Goal: Check status: Check status

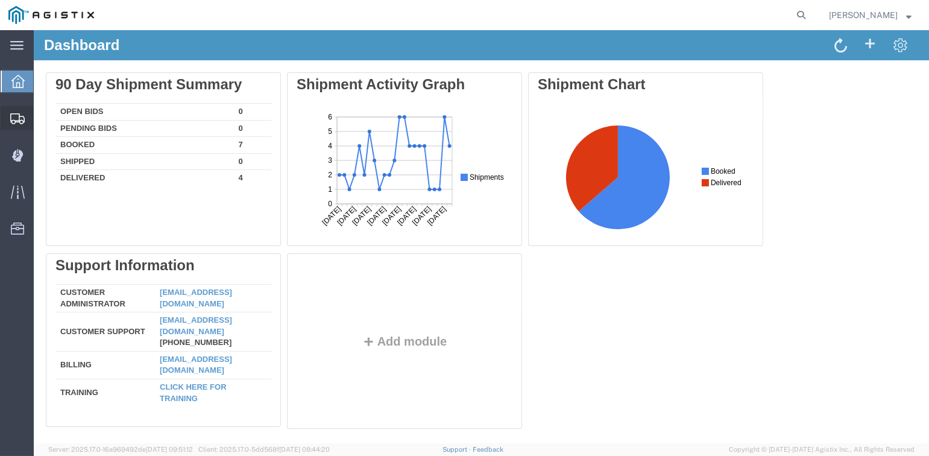
click at [16, 123] on icon at bounding box center [17, 118] width 14 height 11
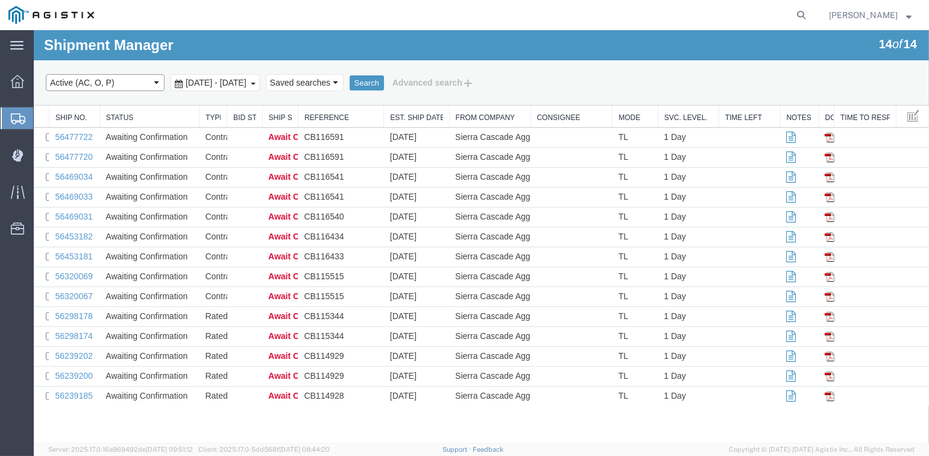
click at [155, 84] on select "Select status Active (AC, O, P) All Approved Awaiting Confirmation (AC) Booked …" at bounding box center [105, 82] width 119 height 17
select select "DLVD"
click at [46, 74] on select "Select status Active (AC, O, P) All Approved Awaiting Confirmation (AC) Booked …" at bounding box center [105, 82] width 119 height 17
click at [201, 81] on span "[DATE] - [DATE]" at bounding box center [216, 83] width 67 height 10
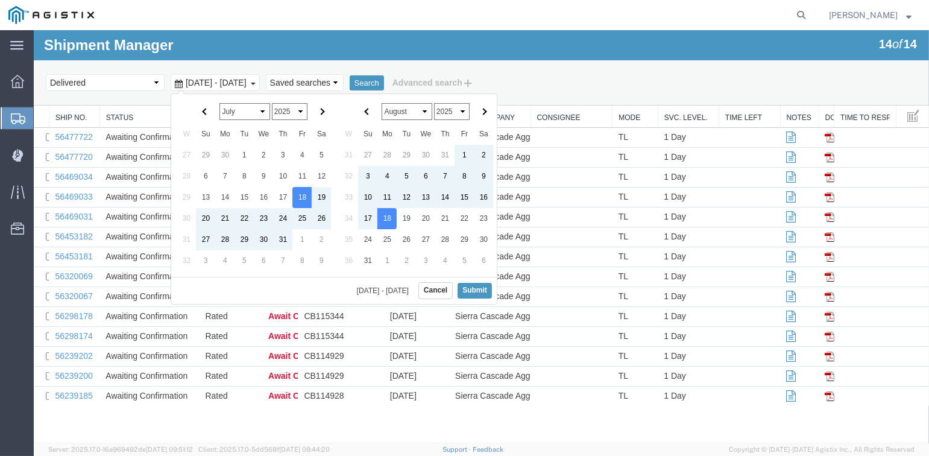
click at [423, 111] on select "January February March April May June July August September October November De…" at bounding box center [406, 111] width 50 height 17
drag, startPoint x: 474, startPoint y: 285, endPoint x: 468, endPoint y: 154, distance: 131.5
click at [474, 284] on button "Submit" at bounding box center [474, 290] width 34 height 15
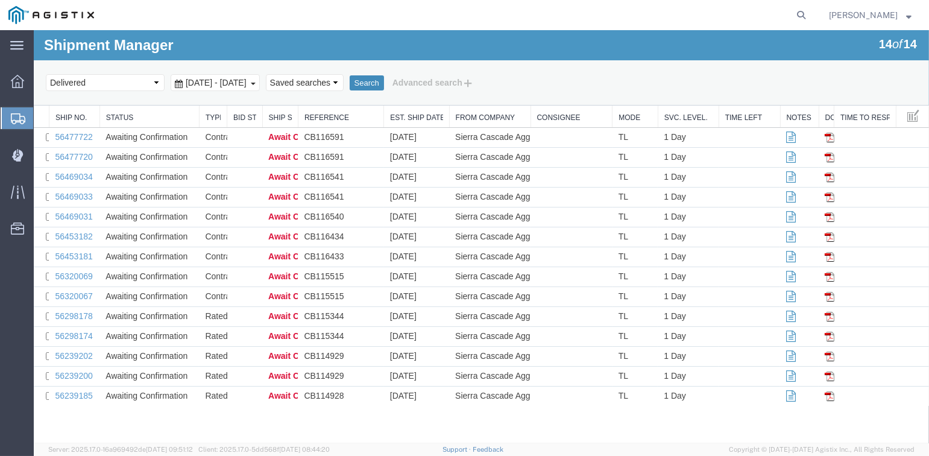
click at [384, 82] on button "Search" at bounding box center [367, 83] width 34 height 16
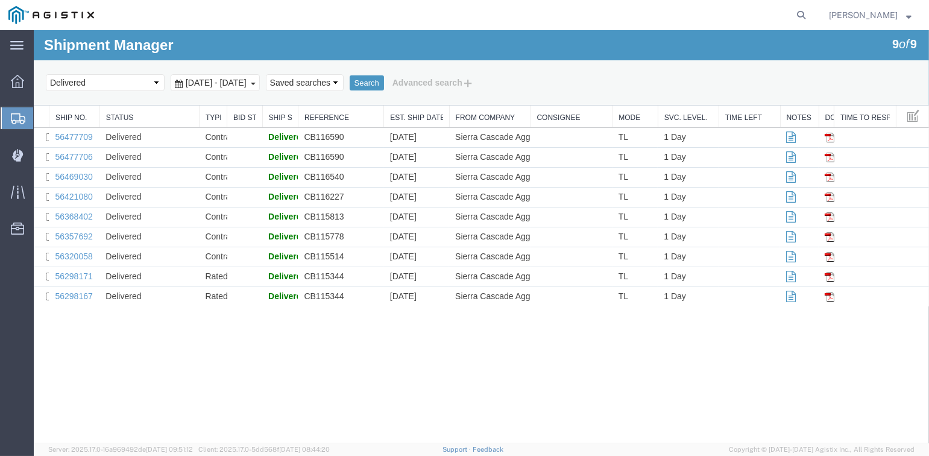
click at [250, 80] on span "[DATE] - [DATE]" at bounding box center [216, 83] width 67 height 10
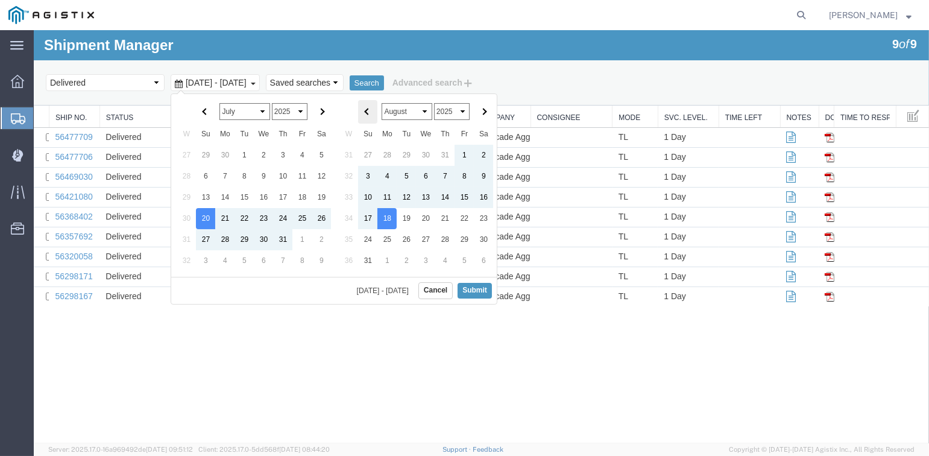
click at [364, 115] on th at bounding box center [367, 112] width 19 height 24
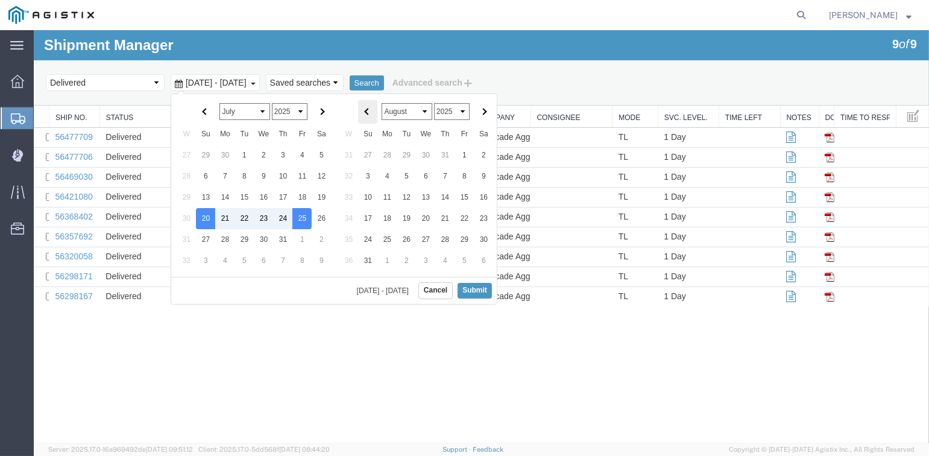
click at [365, 113] on th at bounding box center [367, 112] width 19 height 24
click at [479, 289] on button "Submit" at bounding box center [474, 290] width 34 height 15
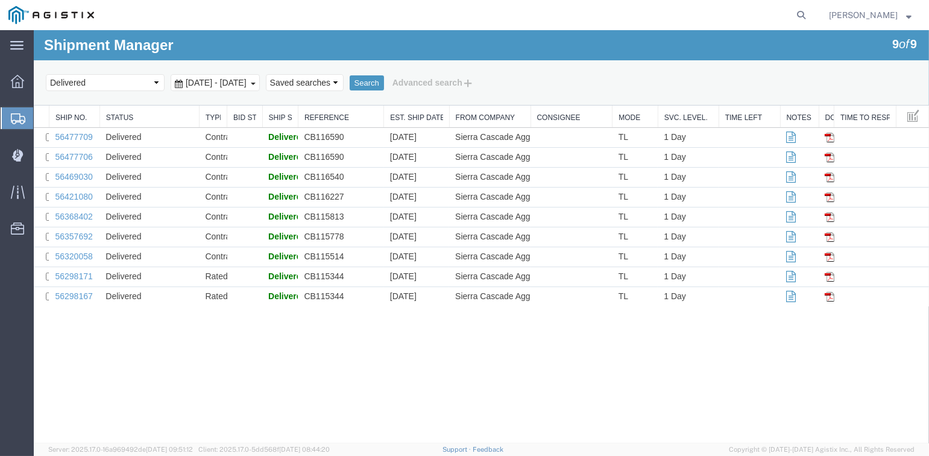
click at [216, 81] on span "[DATE] - [DATE]" at bounding box center [216, 83] width 67 height 10
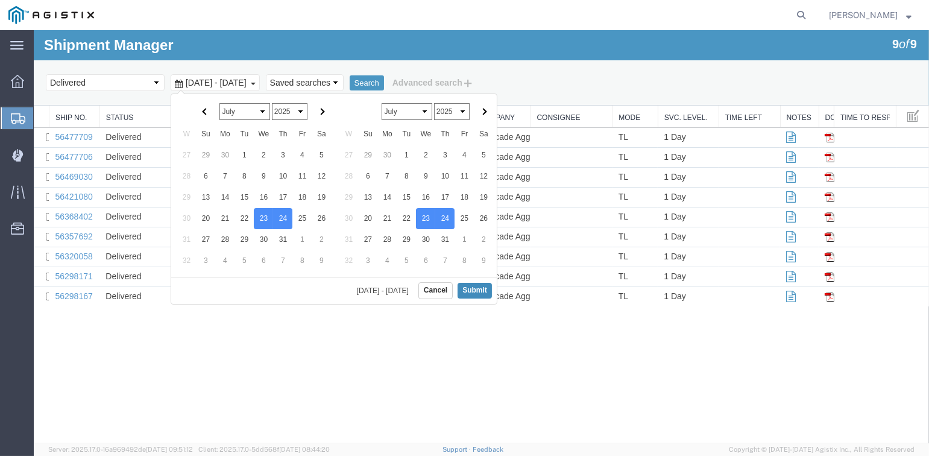
click at [474, 286] on button "Submit" at bounding box center [474, 290] width 34 height 15
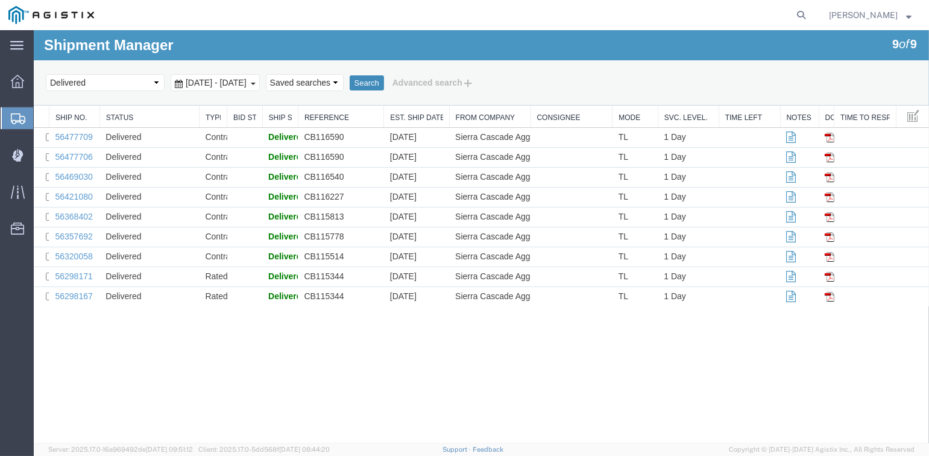
click at [384, 81] on button "Search" at bounding box center [367, 83] width 34 height 16
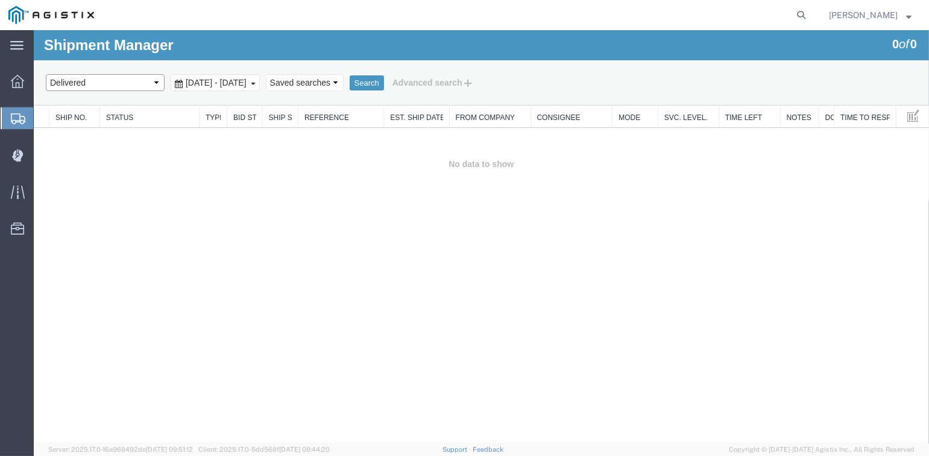
click at [140, 81] on select "Select status Active (AC, O, P) All Approved Awaiting Confirmation (AC) Booked …" at bounding box center [105, 82] width 119 height 17
click at [46, 74] on select "Select status Active (AC, O, P) All Approved Awaiting Confirmation (AC) Booked …" at bounding box center [105, 82] width 119 height 17
click at [384, 79] on button "Search" at bounding box center [367, 83] width 34 height 16
click at [66, 81] on select "Select status Active (AC, O, P) All Approved Awaiting Confirmation (AC) Booked …" at bounding box center [105, 82] width 119 height 17
select select "ALL"
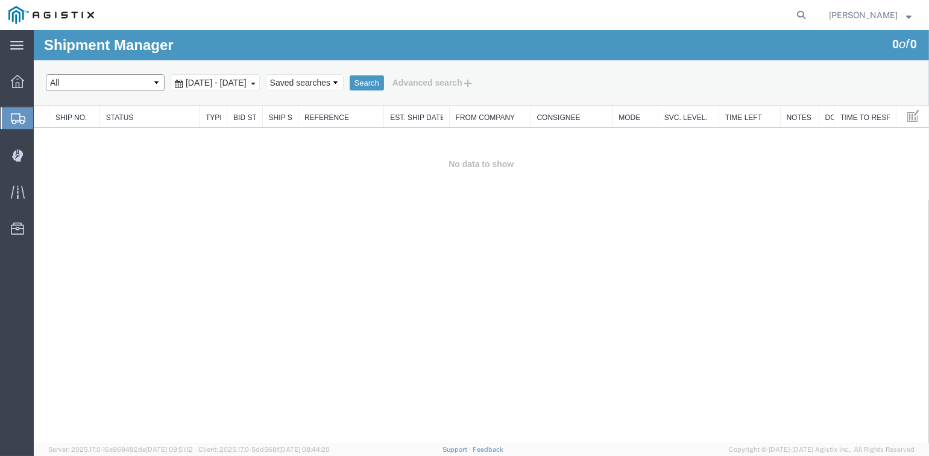
click at [46, 74] on select "Select status Active (AC, O, P) All Approved Awaiting Confirmation (AC) Booked …" at bounding box center [105, 82] width 119 height 17
click at [384, 81] on button "Search" at bounding box center [367, 83] width 34 height 16
click at [242, 84] on span "[DATE] - [DATE]" at bounding box center [216, 83] width 67 height 10
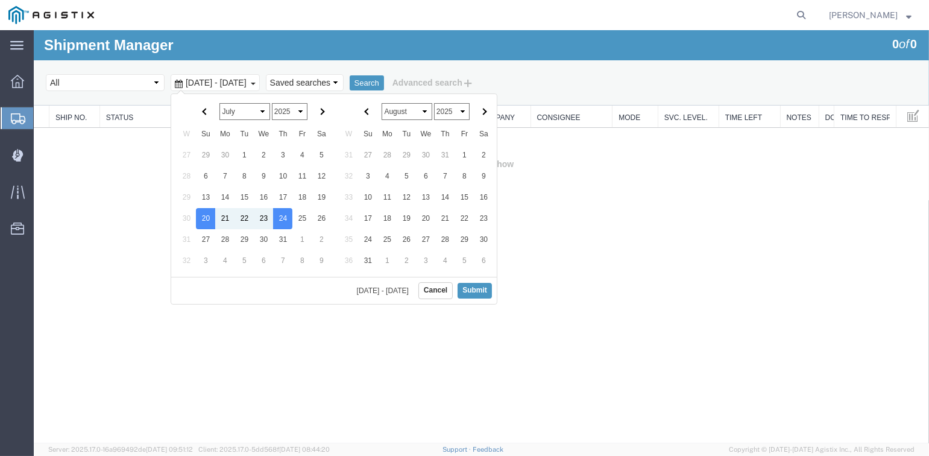
click at [247, 113] on select "January February March April May June July August September October November De…" at bounding box center [244, 111] width 50 height 17
click at [219, 103] on select "January February March April May June July August September October November De…" at bounding box center [244, 111] width 50 height 17
click at [396, 110] on select "January February March April May June July August September October November De…" at bounding box center [406, 111] width 50 height 17
click at [381, 103] on select "January February March April May June July August September October November De…" at bounding box center [406, 111] width 50 height 17
click at [471, 292] on button "Submit" at bounding box center [474, 290] width 34 height 15
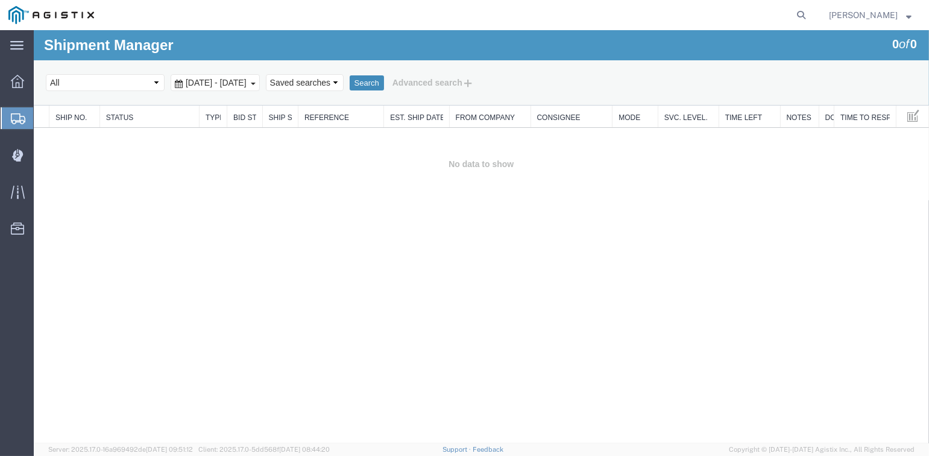
click at [384, 77] on button "Search" at bounding box center [367, 83] width 34 height 16
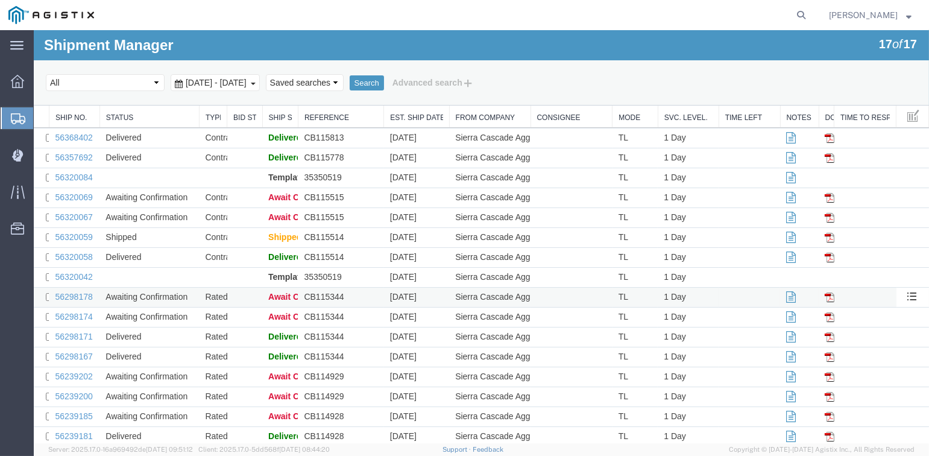
scroll to position [37, 0]
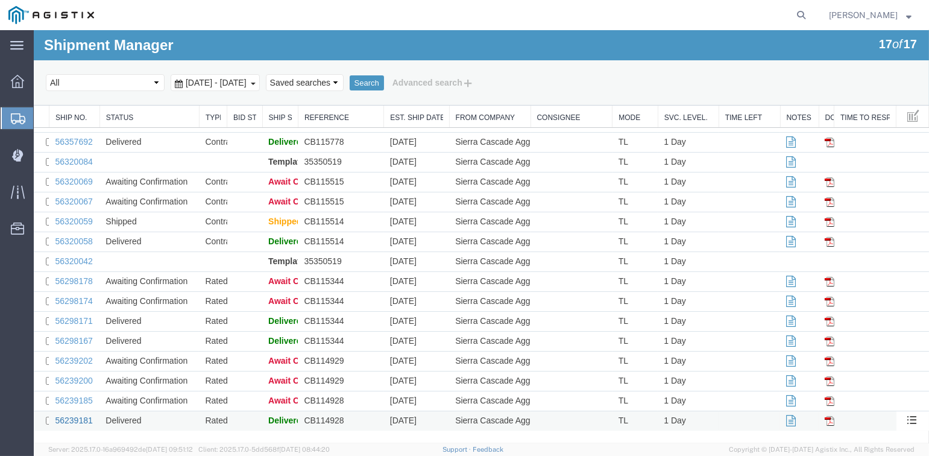
click at [83, 420] on link "56239181" at bounding box center [73, 420] width 37 height 10
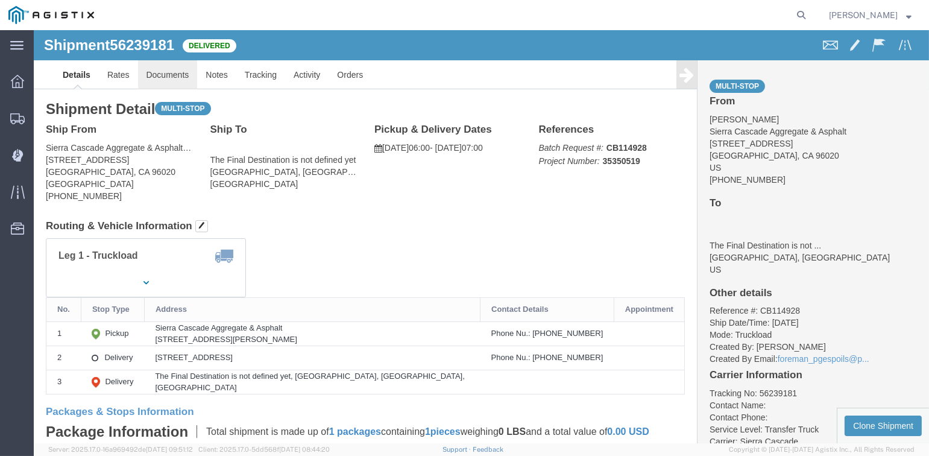
click link "Documents"
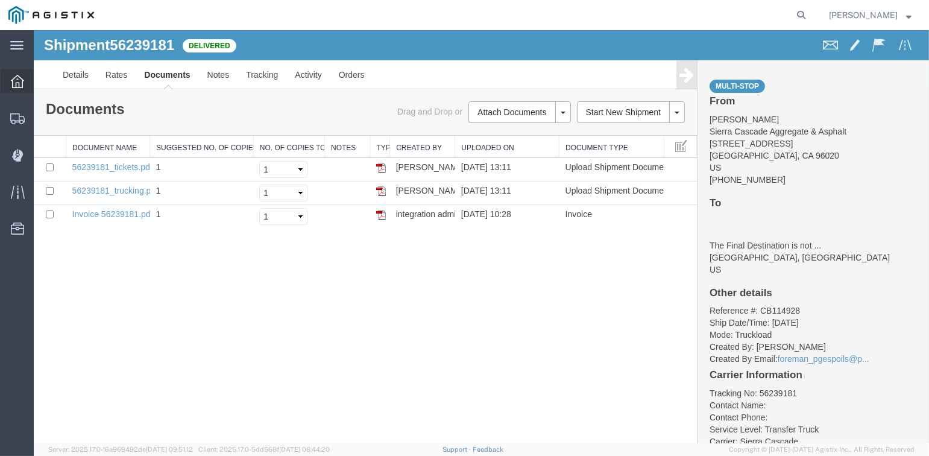
click at [14, 78] on icon at bounding box center [17, 81] width 13 height 13
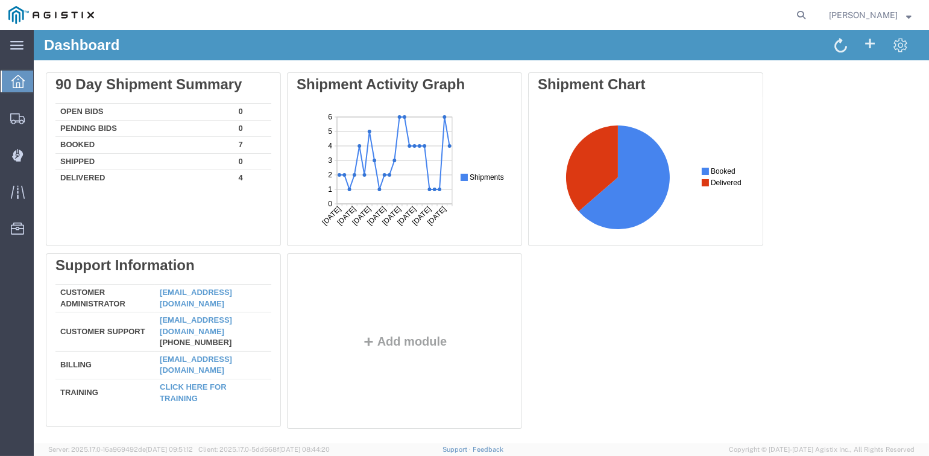
click at [866, 14] on span "[PERSON_NAME]" at bounding box center [863, 14] width 69 height 13
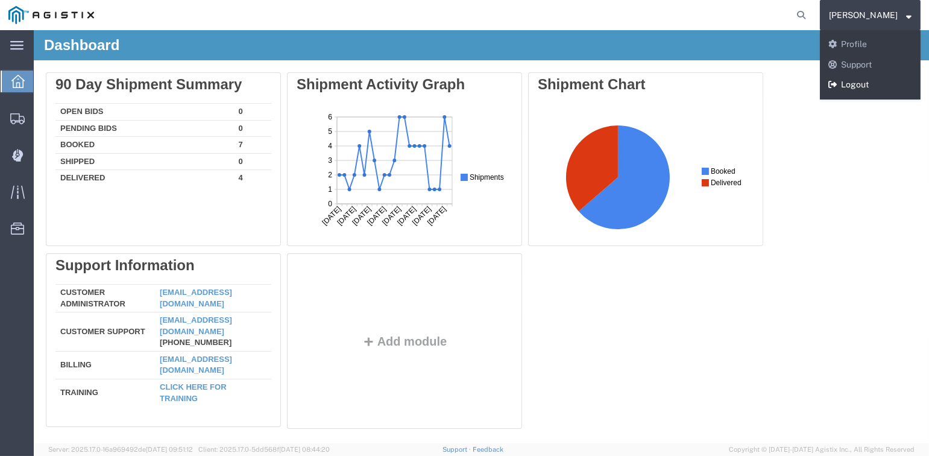
click at [841, 89] on link "Logout" at bounding box center [870, 85] width 101 height 20
